Goal: Download file/media

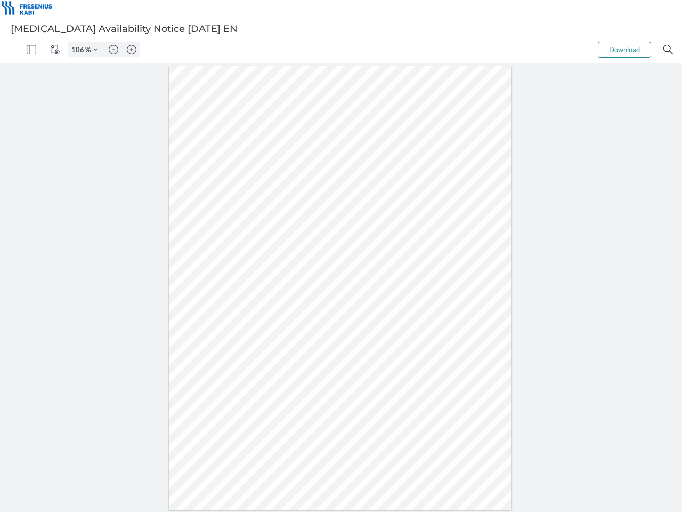
click at [31, 50] on img "Panel" at bounding box center [32, 50] width 10 height 10
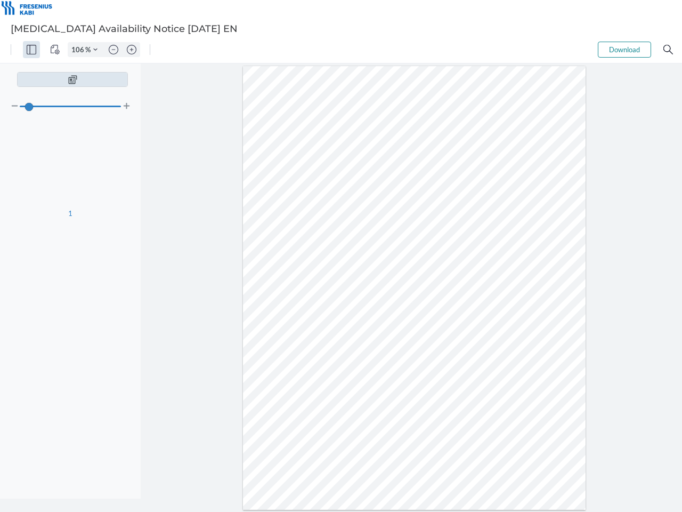
click at [55, 50] on img "View Controls" at bounding box center [55, 50] width 10 height 10
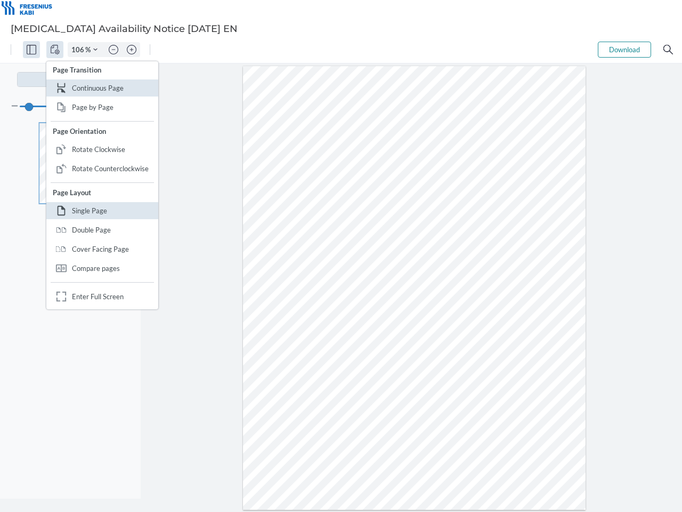
click at [79, 50] on input "106" at bounding box center [76, 50] width 17 height 10
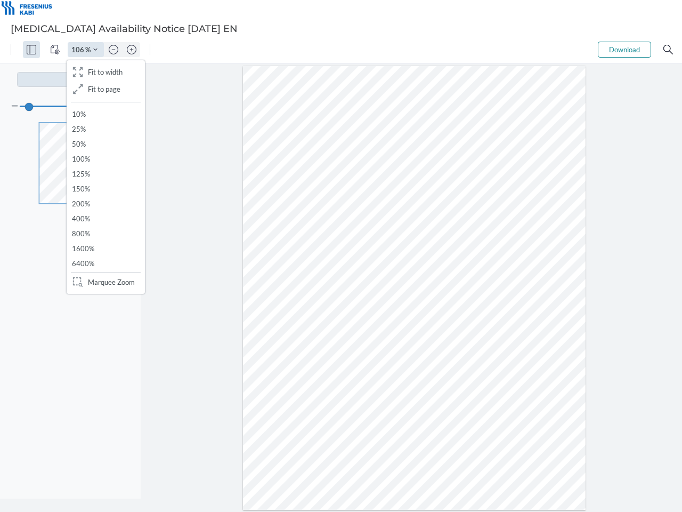
click at [95, 50] on img "Zoom Controls" at bounding box center [95, 49] width 4 height 4
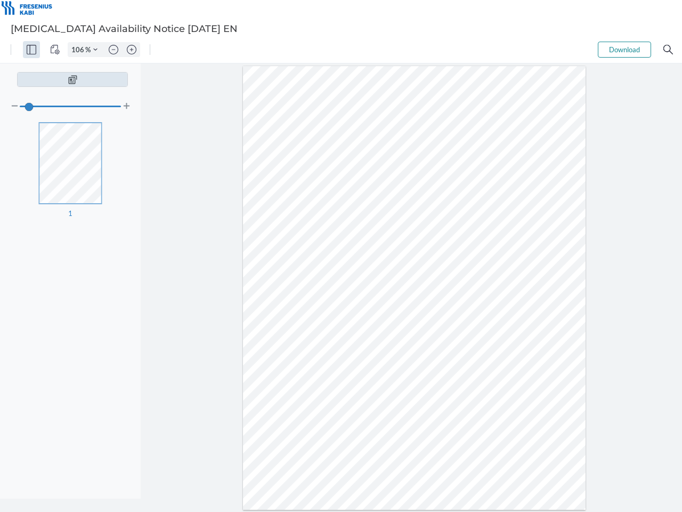
click at [113, 50] on img "Zoom out" at bounding box center [114, 50] width 10 height 10
click at [132, 50] on img "Zoom in" at bounding box center [132, 50] width 10 height 10
type input "106"
click at [624, 50] on button "Download" at bounding box center [624, 50] width 53 height 16
click at [668, 50] on img "Search" at bounding box center [668, 50] width 10 height 10
